Goal: Consume media (video, audio)

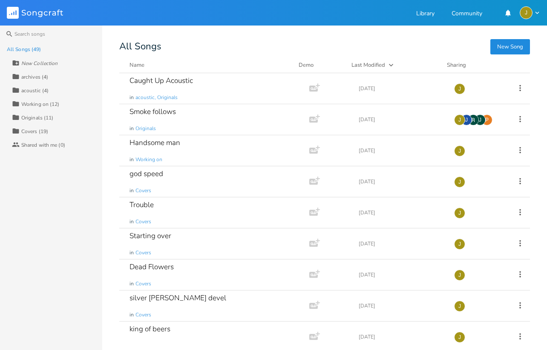
click at [43, 115] on div "Originals (11)" at bounding box center [37, 117] width 32 height 5
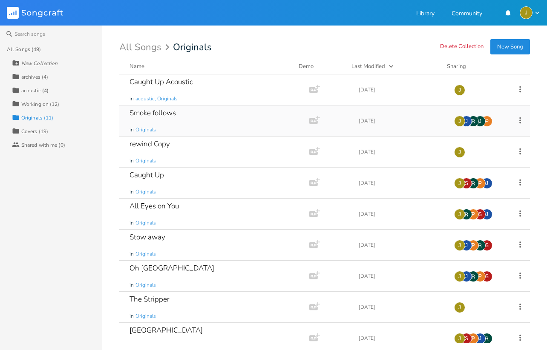
click at [132, 114] on div "Smoke follows" at bounding box center [152, 112] width 46 height 7
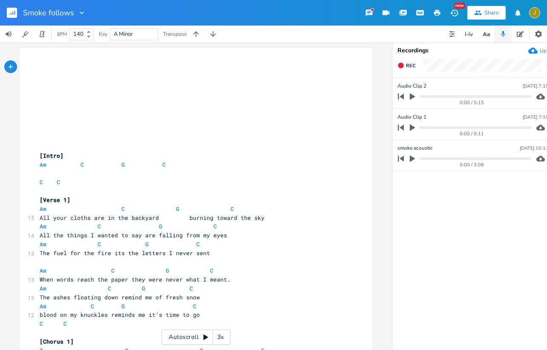
click at [206, 337] on icon at bounding box center [205, 338] width 5 height 6
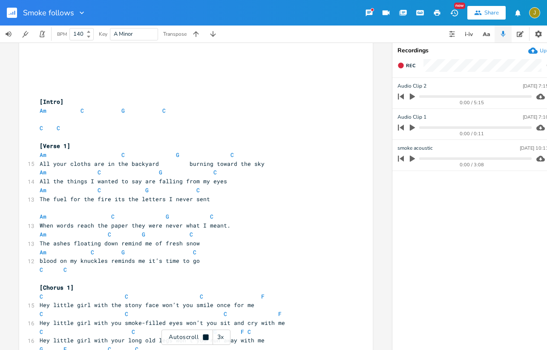
click at [224, 344] on div "3x" at bounding box center [220, 337] width 15 height 15
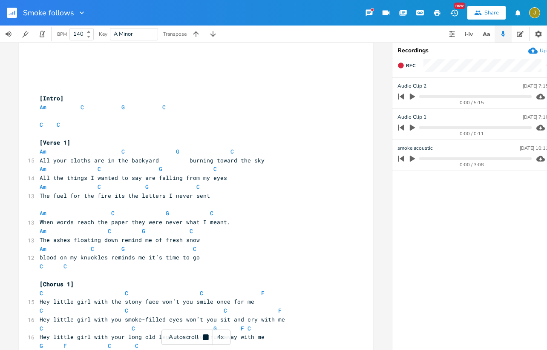
click at [223, 336] on div "4x" at bounding box center [220, 337] width 15 height 15
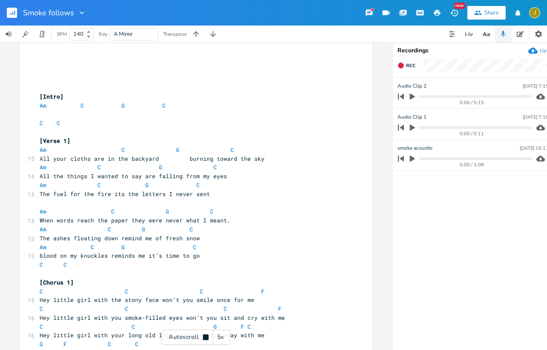
click at [223, 336] on div "5x" at bounding box center [220, 337] width 15 height 15
click at [223, 336] on div "1x" at bounding box center [220, 337] width 15 height 15
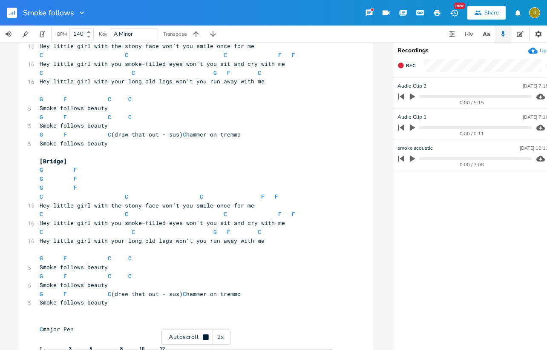
click at [17, 11] on rect "button" at bounding box center [12, 13] width 10 height 10
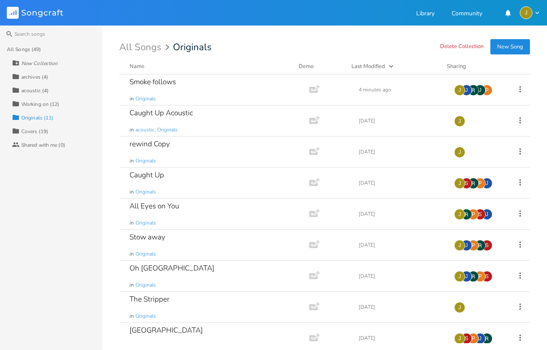
click at [33, 130] on div "Covers (19)" at bounding box center [34, 131] width 27 height 5
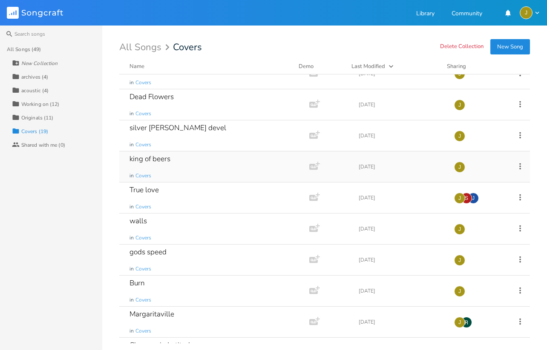
scroll to position [83, 0]
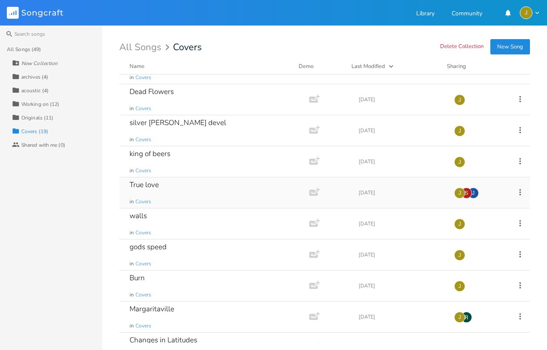
click at [174, 187] on div "True love in Covers" at bounding box center [212, 193] width 166 height 31
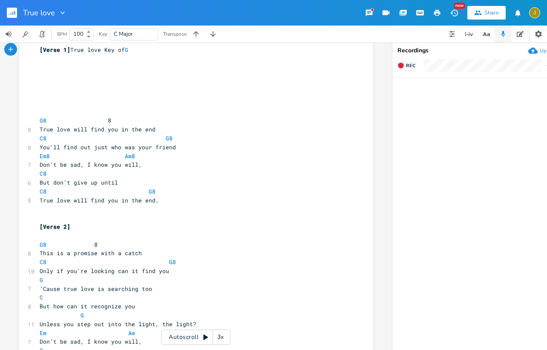
scroll to position [21, 0]
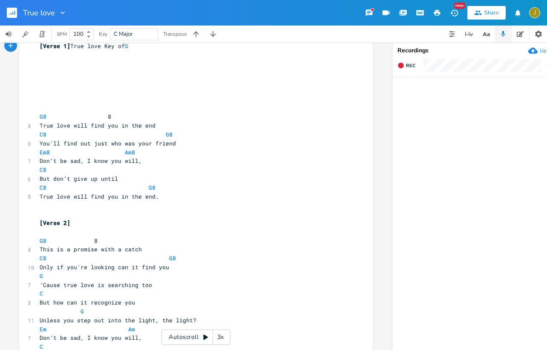
click at [225, 337] on div "3x" at bounding box center [220, 337] width 15 height 15
click at [225, 337] on div "4x" at bounding box center [220, 337] width 15 height 15
click at [225, 337] on div "5x" at bounding box center [220, 337] width 15 height 15
click at [225, 337] on div "1x" at bounding box center [220, 337] width 15 height 15
click at [206, 340] on icon at bounding box center [205, 337] width 7 height 7
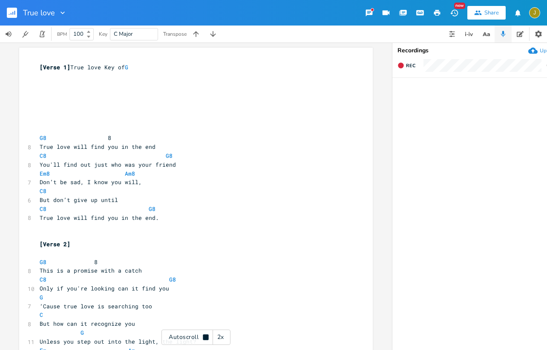
scroll to position [0, 0]
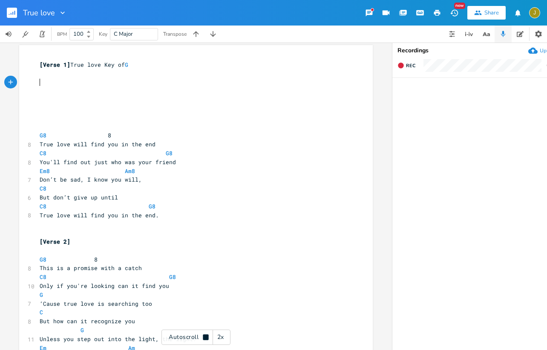
click at [45, 86] on pre "​" at bounding box center [191, 82] width 307 height 9
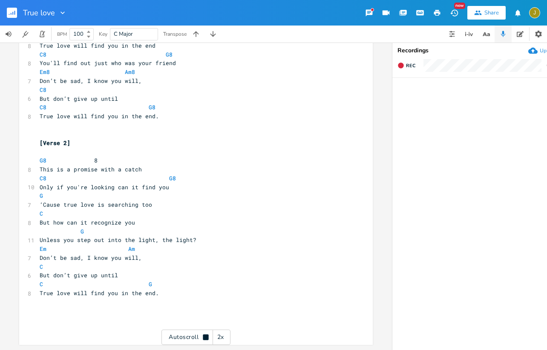
scroll to position [124, 0]
click at [17, 11] on button "button" at bounding box center [15, 13] width 17 height 20
